Goal: Task Accomplishment & Management: Use online tool/utility

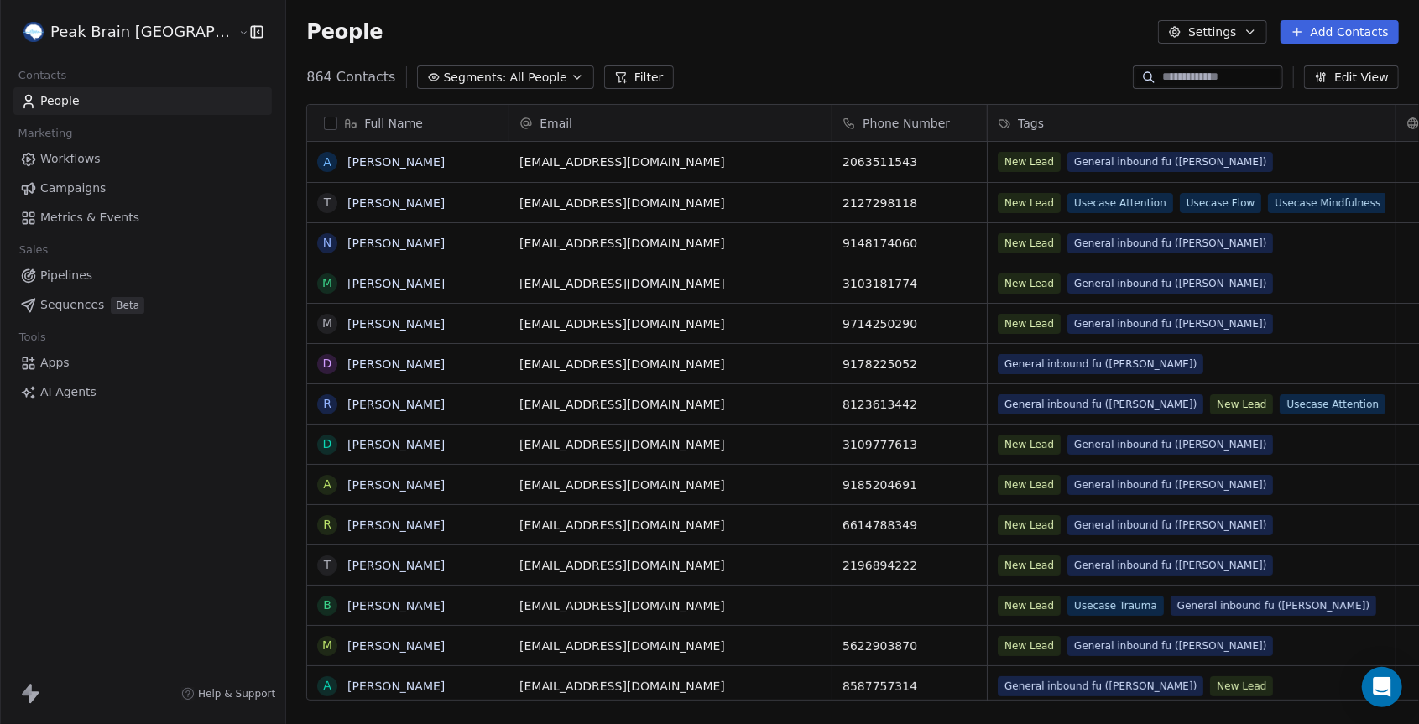
scroll to position [636, 1193]
click at [63, 156] on span "Workflows" at bounding box center [70, 159] width 60 height 18
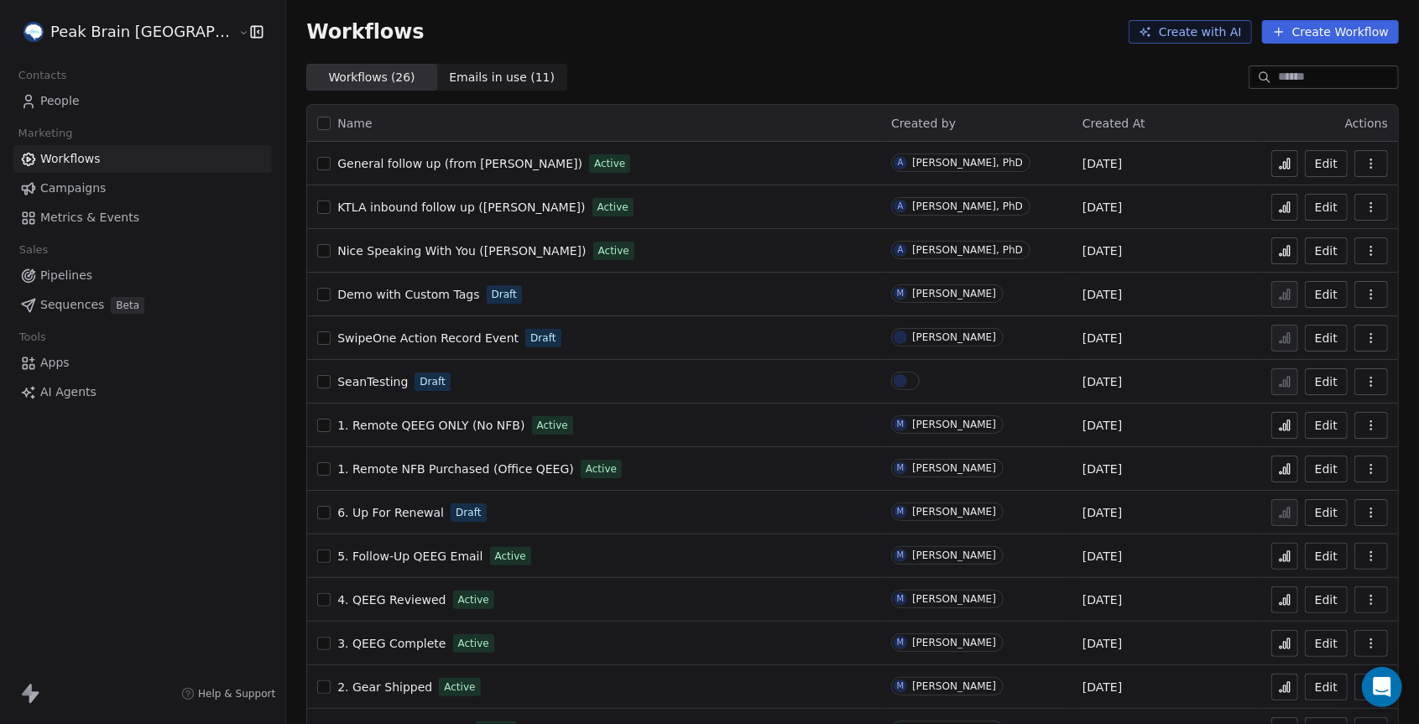
click at [1283, 160] on icon at bounding box center [1284, 163] width 13 height 13
click at [1287, 207] on icon at bounding box center [1284, 207] width 13 height 13
click at [1281, 166] on icon at bounding box center [1281, 167] width 3 height 3
